Goal: Task Accomplishment & Management: Use online tool/utility

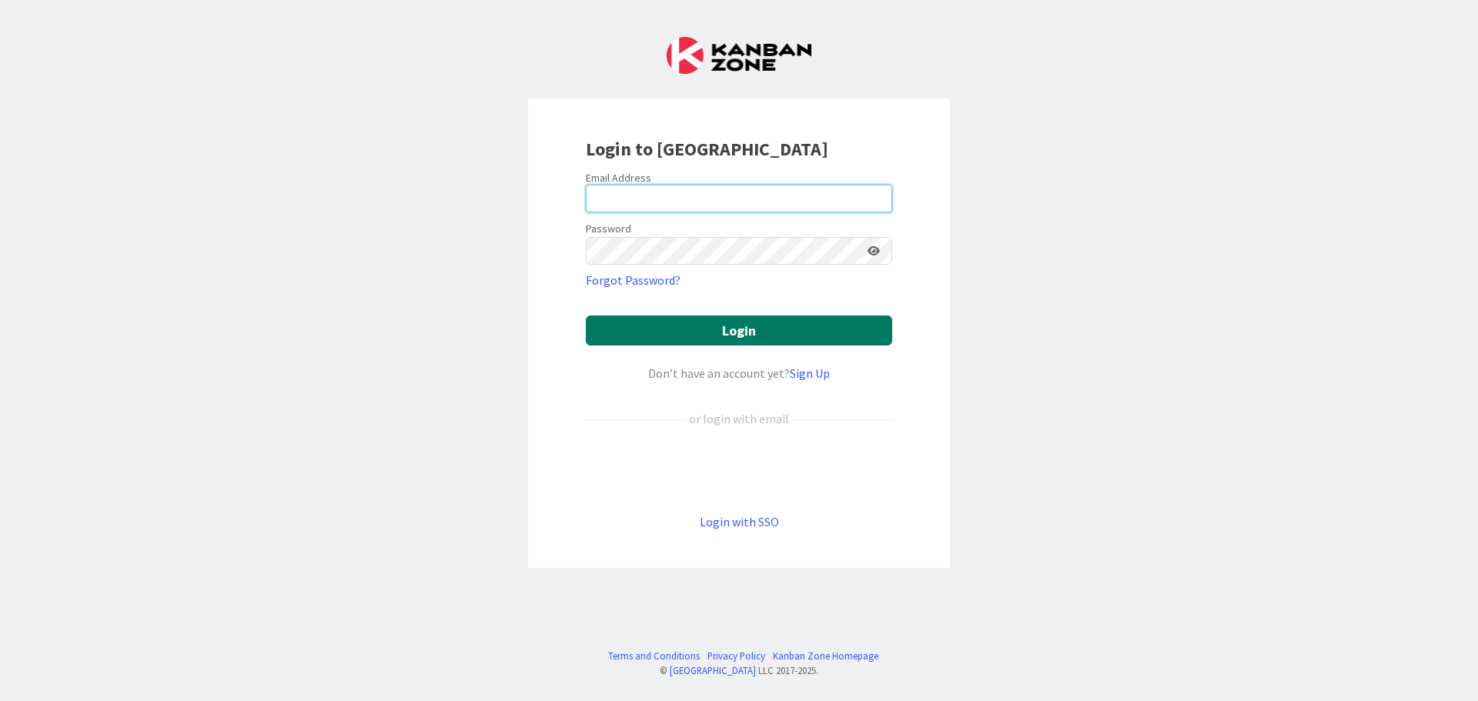
type input "[EMAIL_ADDRESS][DOMAIN_NAME]"
click at [743, 332] on button "Login" at bounding box center [739, 331] width 306 height 30
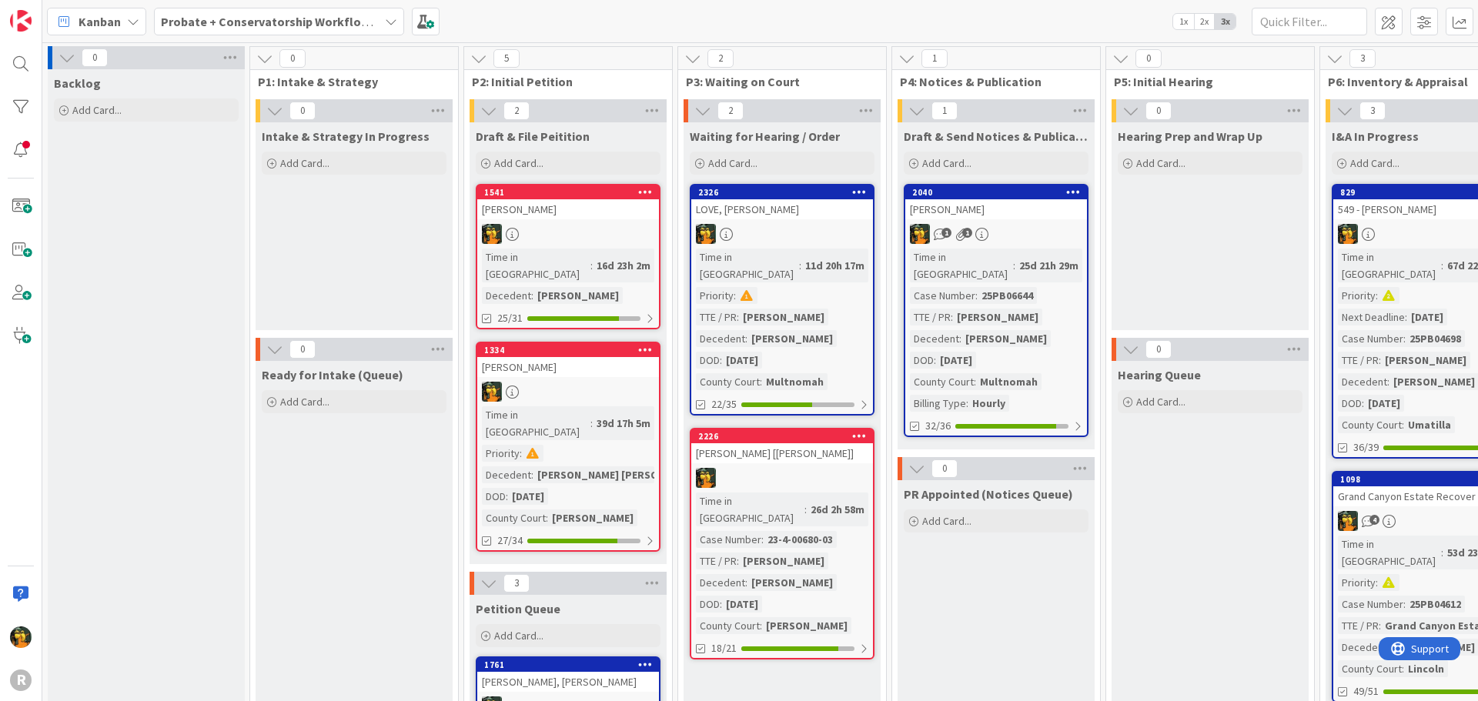
click at [93, 17] on span "Kanban" at bounding box center [100, 21] width 42 height 18
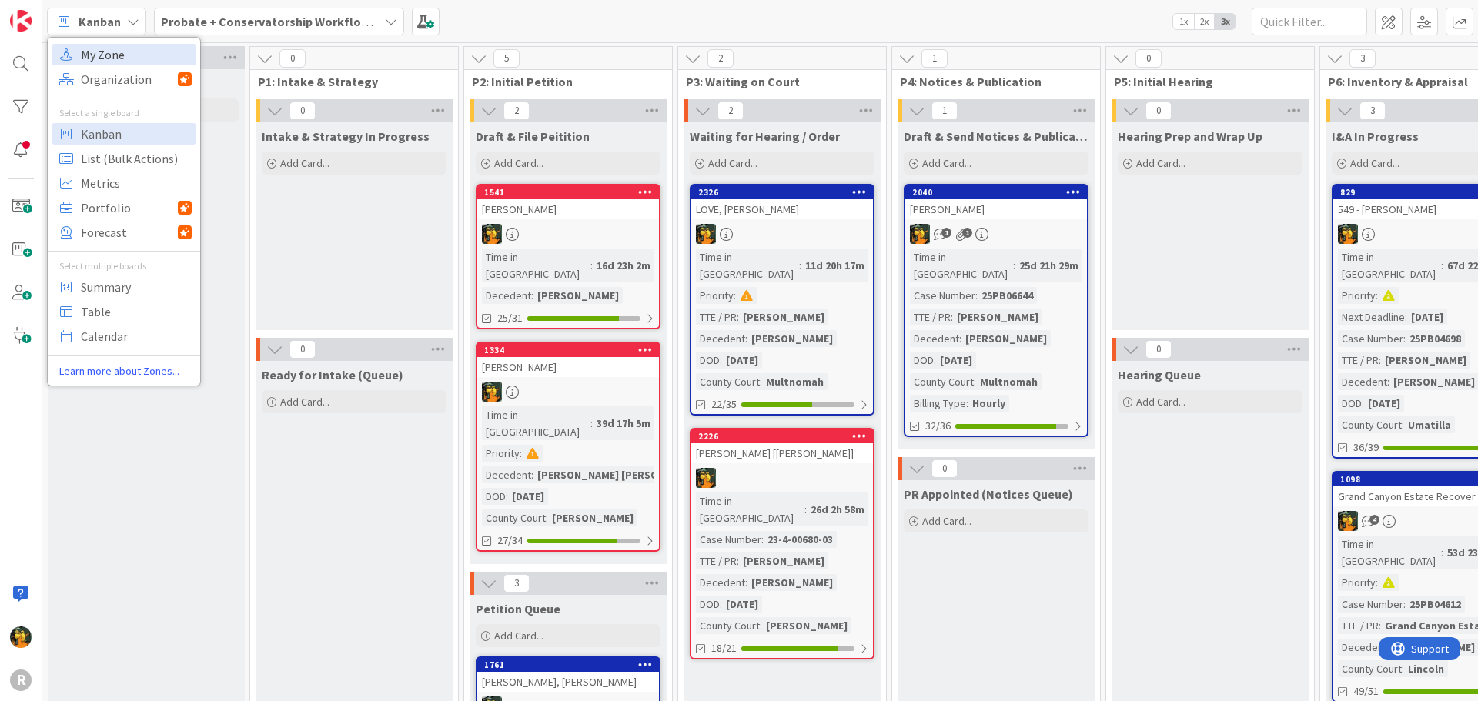
click at [112, 63] on span "My Zone" at bounding box center [136, 54] width 111 height 23
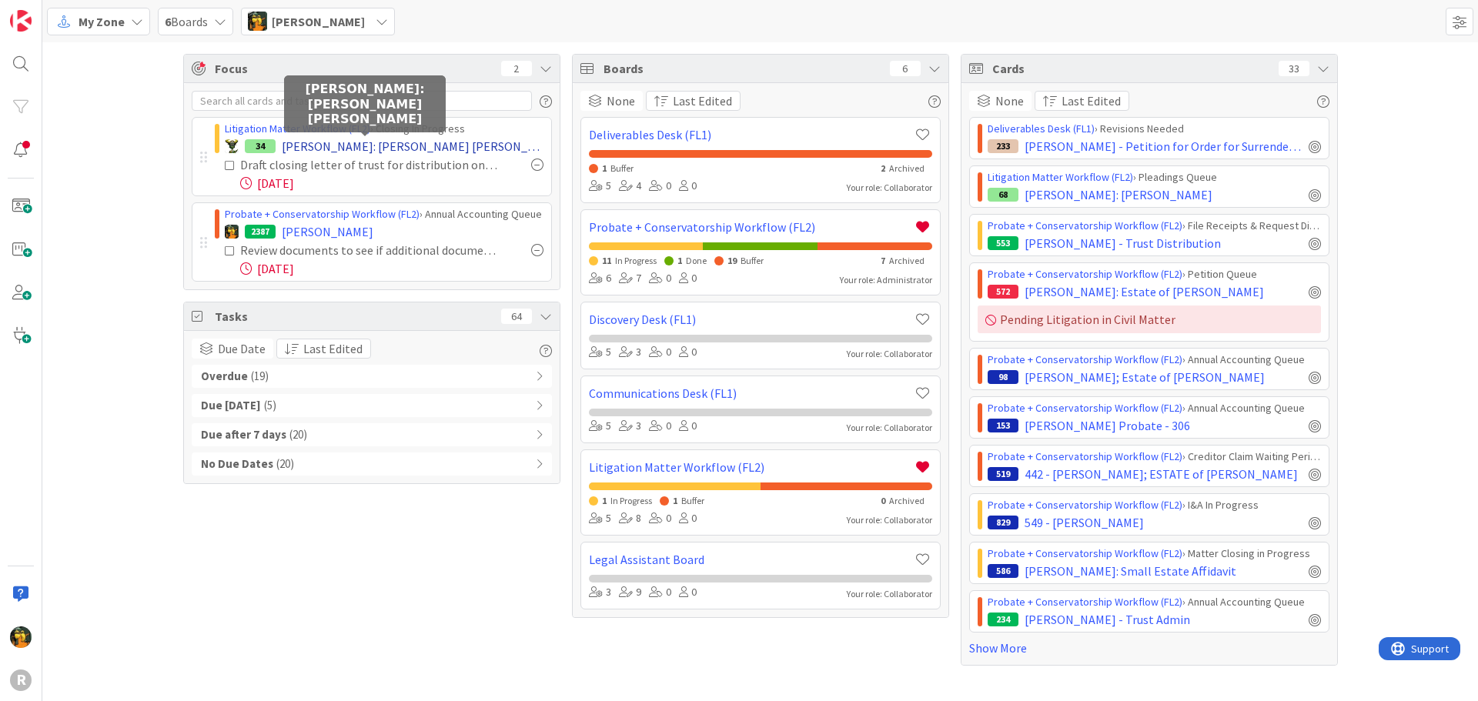
click at [302, 143] on span "[PERSON_NAME]: [PERSON_NAME] [PERSON_NAME]" at bounding box center [413, 146] width 262 height 18
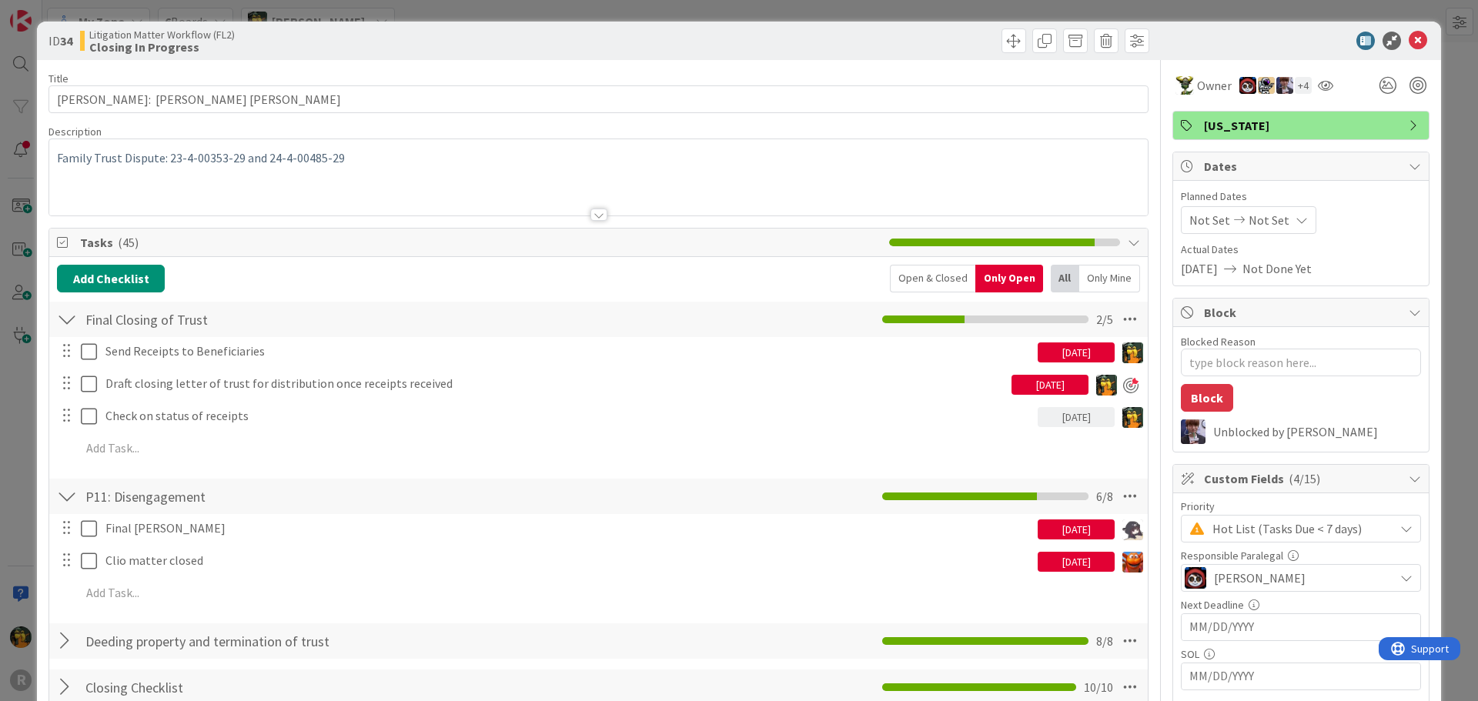
click at [898, 279] on div "Open & Closed" at bounding box center [932, 279] width 85 height 28
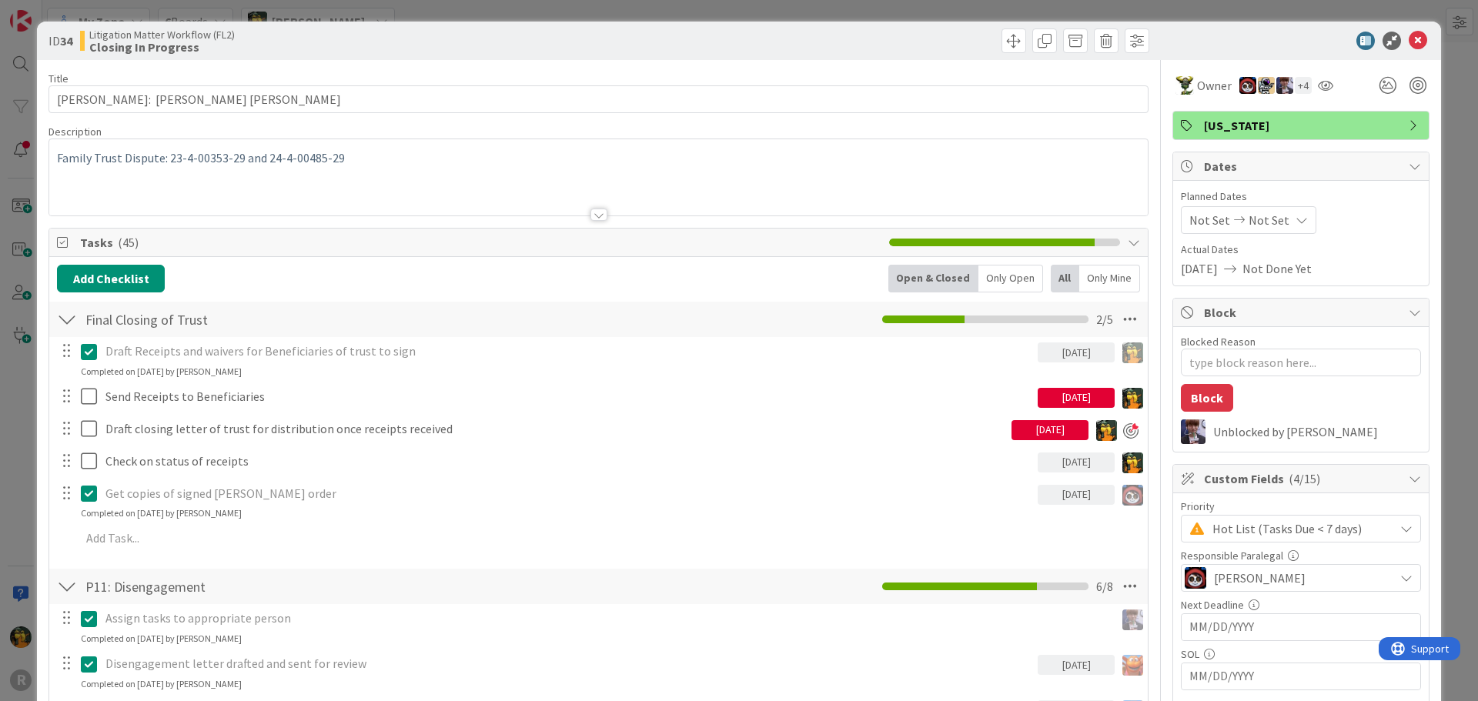
type textarea "x"
